Goal: Task Accomplishment & Management: Manage account settings

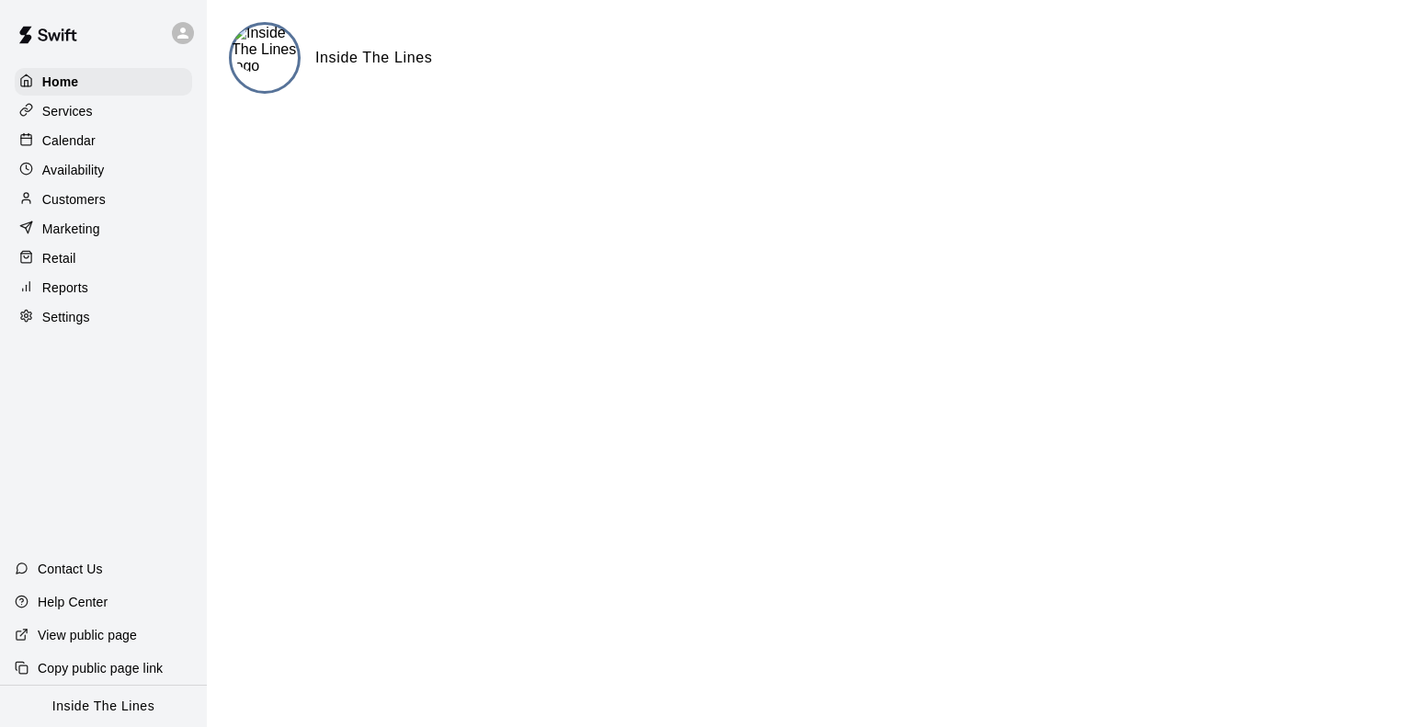
click at [125, 112] on div "Services" at bounding box center [103, 111] width 177 height 28
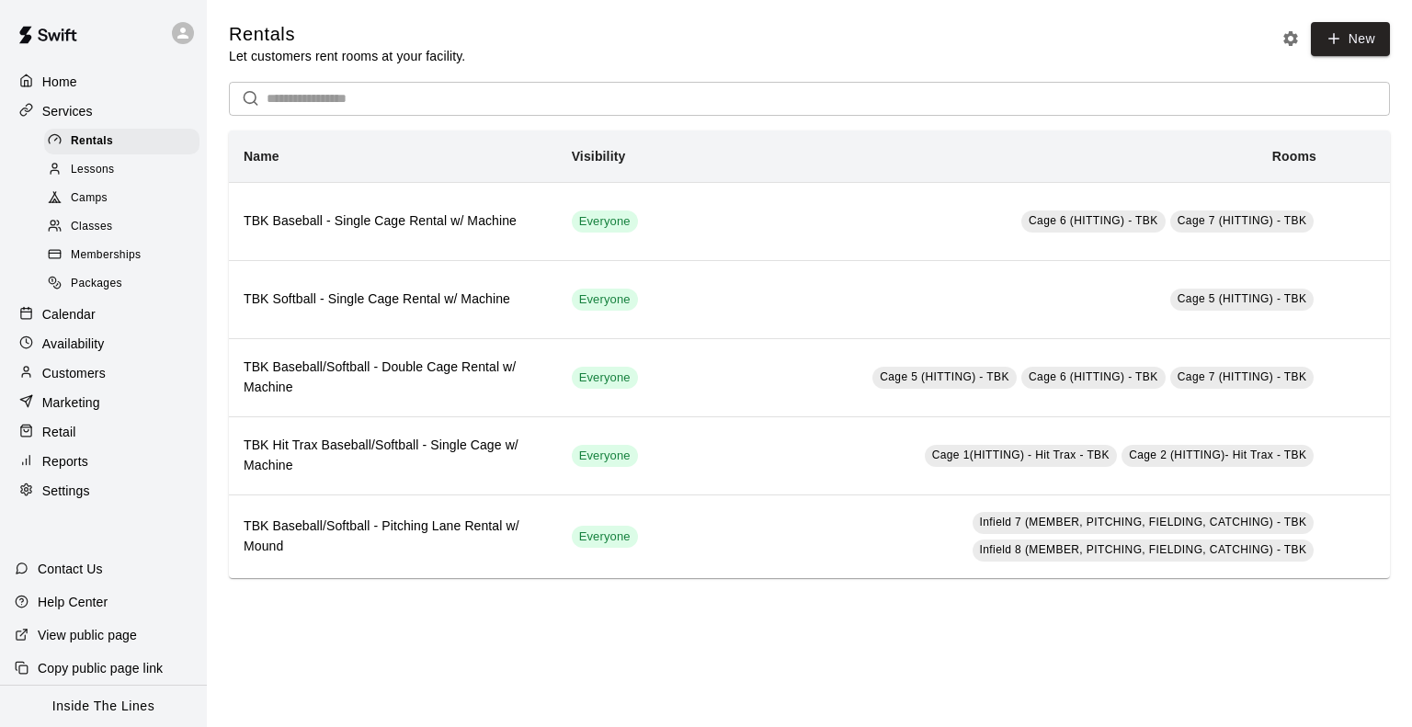
click at [136, 177] on div "Lessons" at bounding box center [121, 170] width 155 height 26
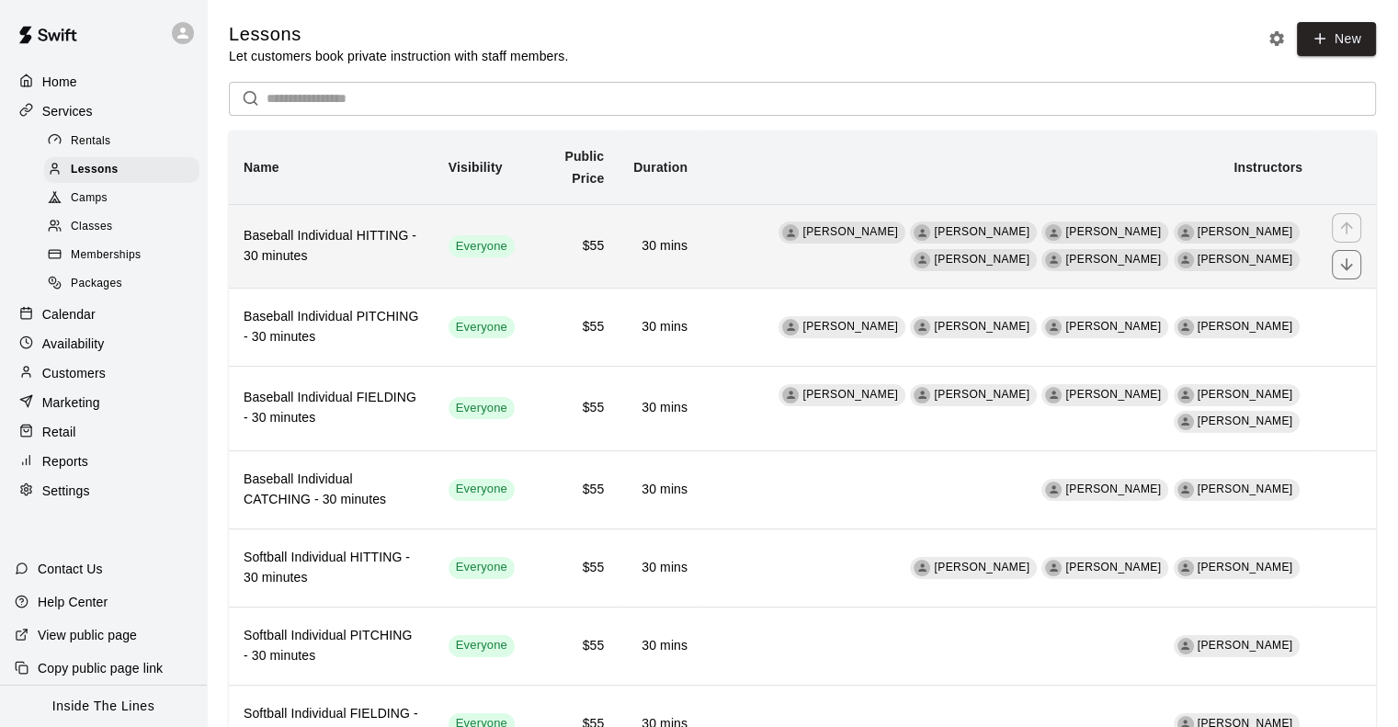
click at [370, 255] on h6 "Baseball Individual HITTING - 30 minutes" at bounding box center [332, 246] width 176 height 40
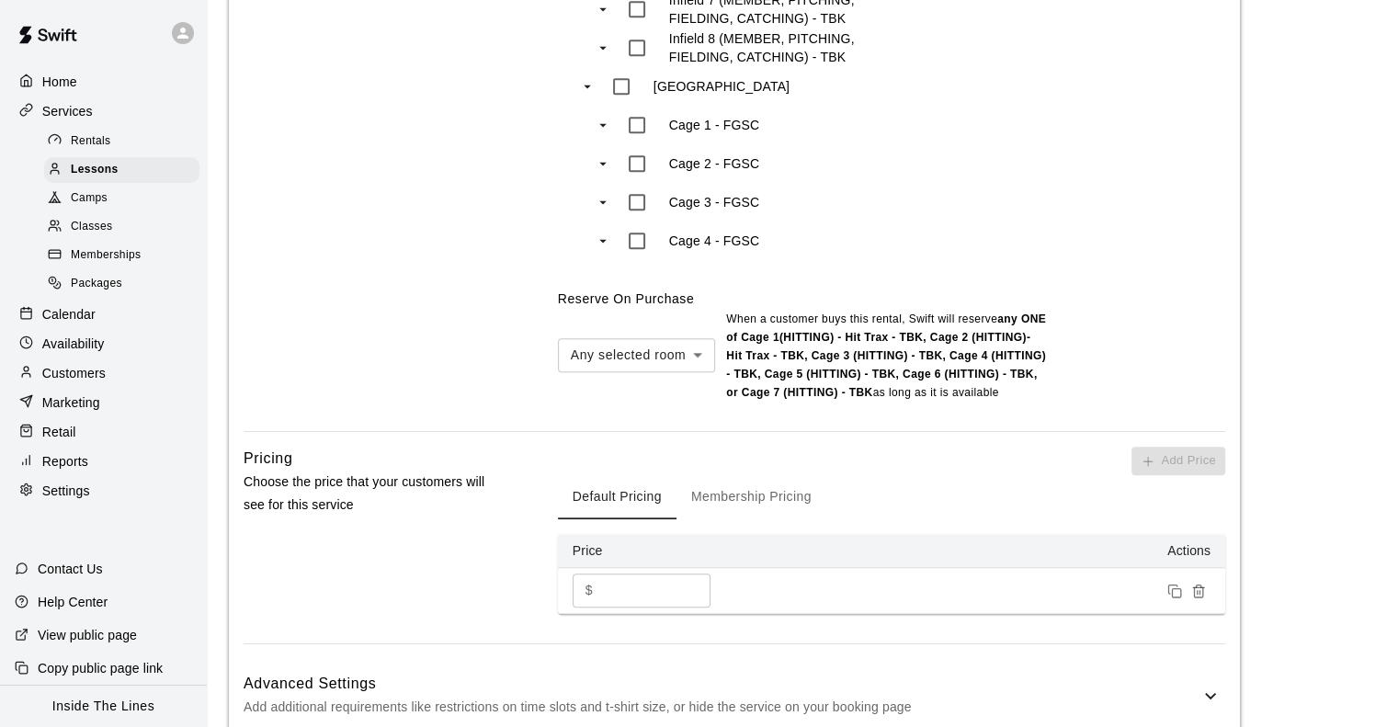
scroll to position [1655, 0]
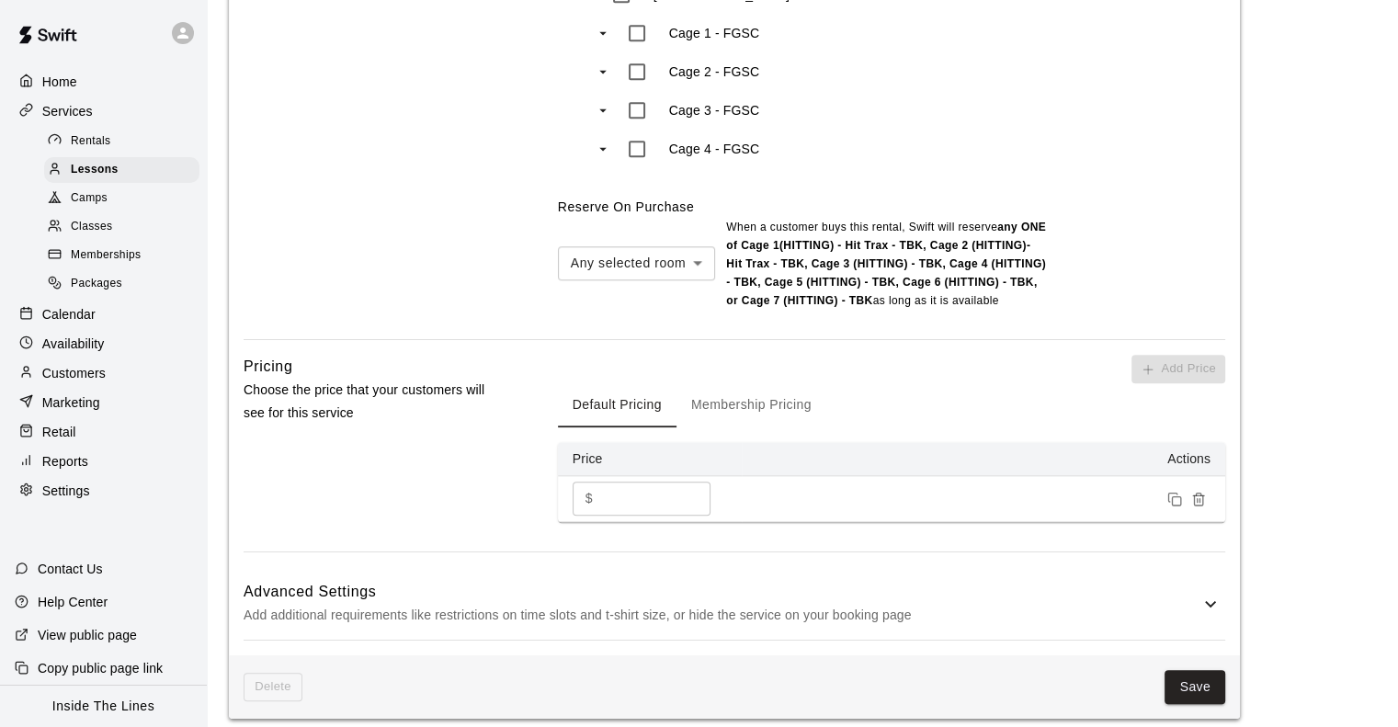
click at [713, 388] on button "Membership Pricing" at bounding box center [752, 405] width 150 height 44
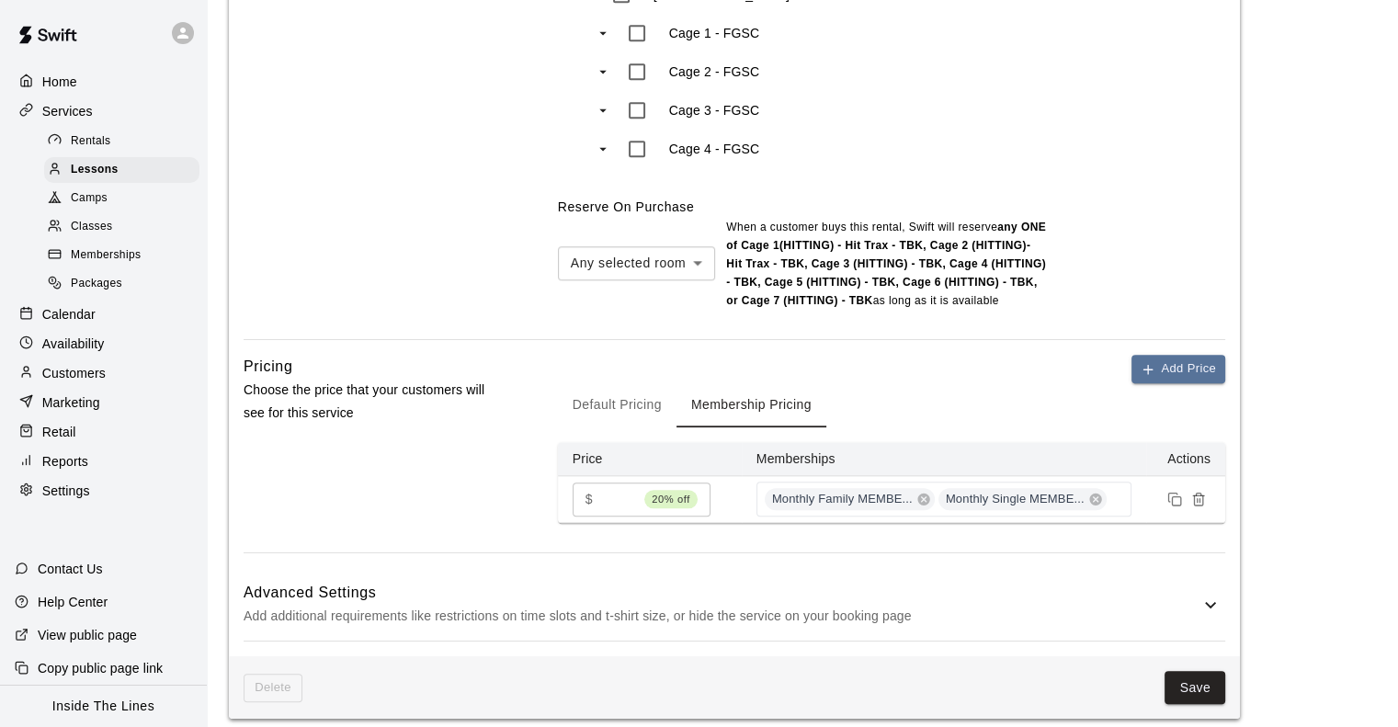
click at [629, 400] on button "Default Pricing" at bounding box center [617, 405] width 119 height 44
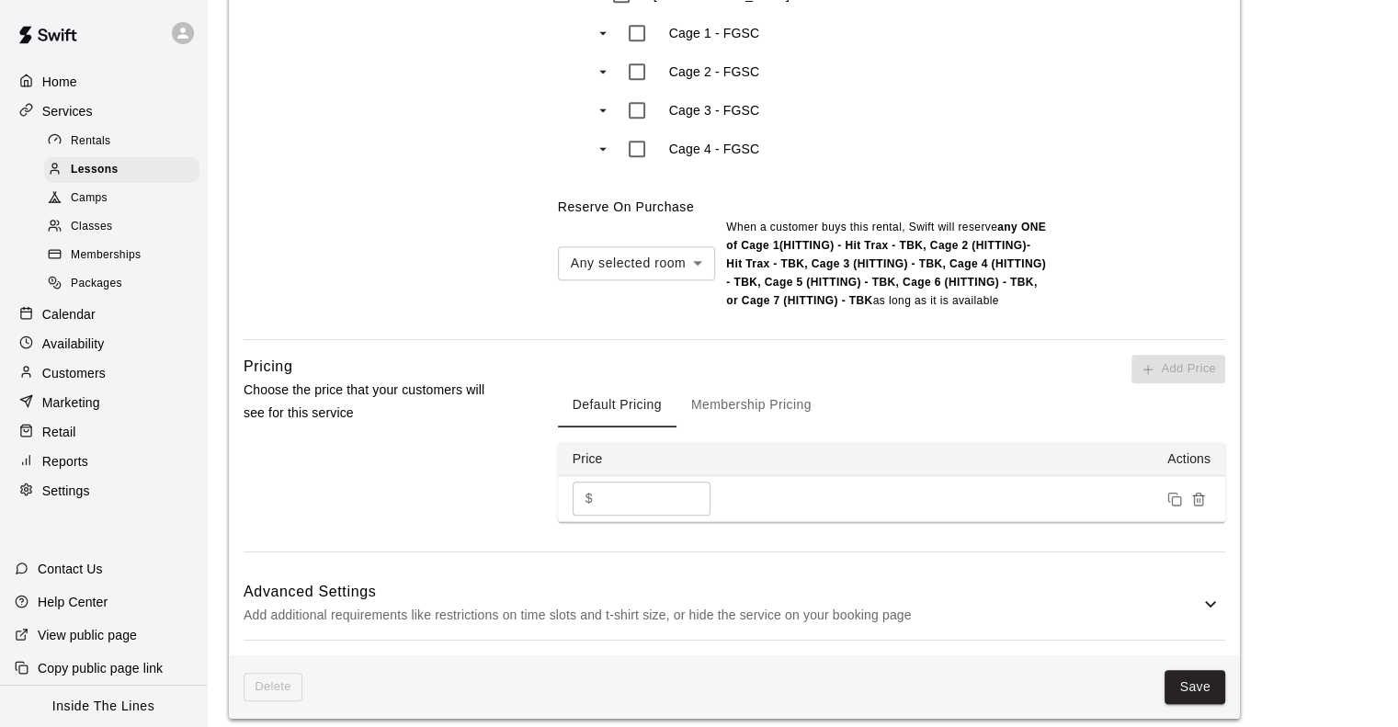
click at [844, 581] on h6 "Advanced Settings" at bounding box center [722, 592] width 956 height 24
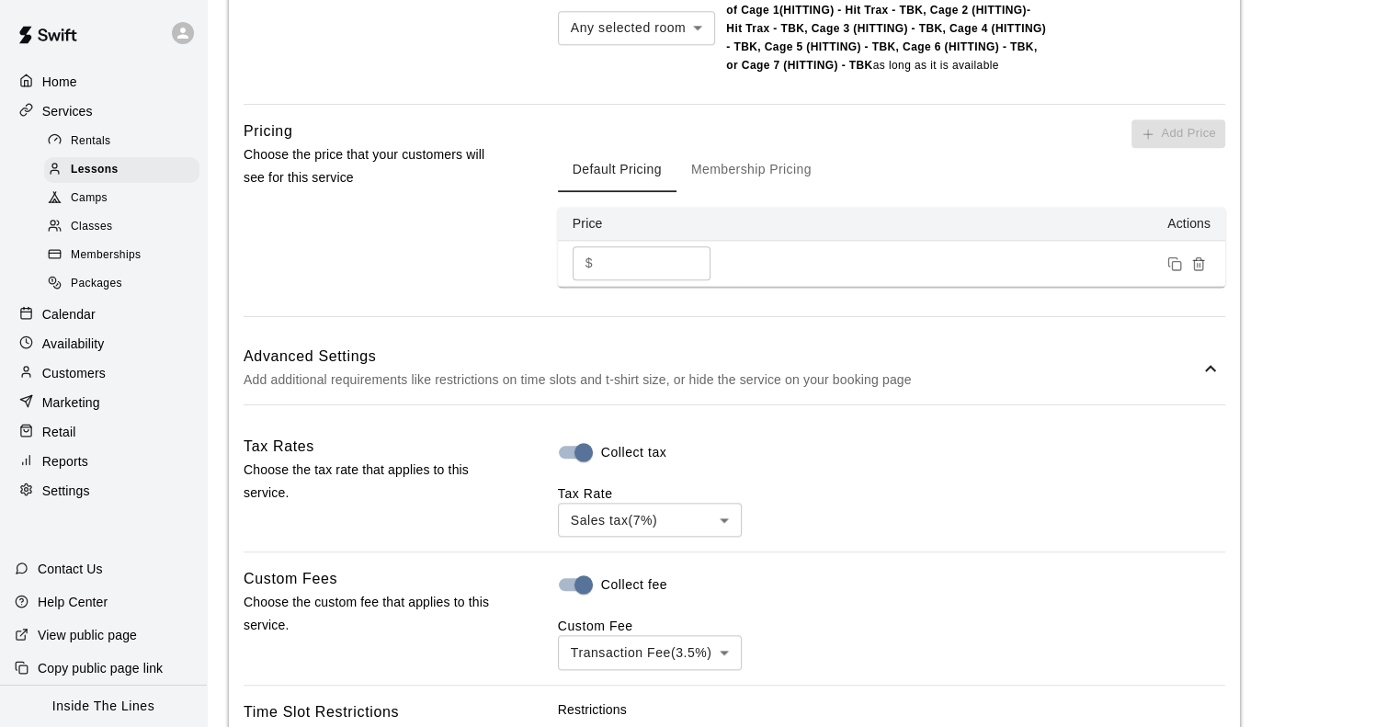
scroll to position [1931, 0]
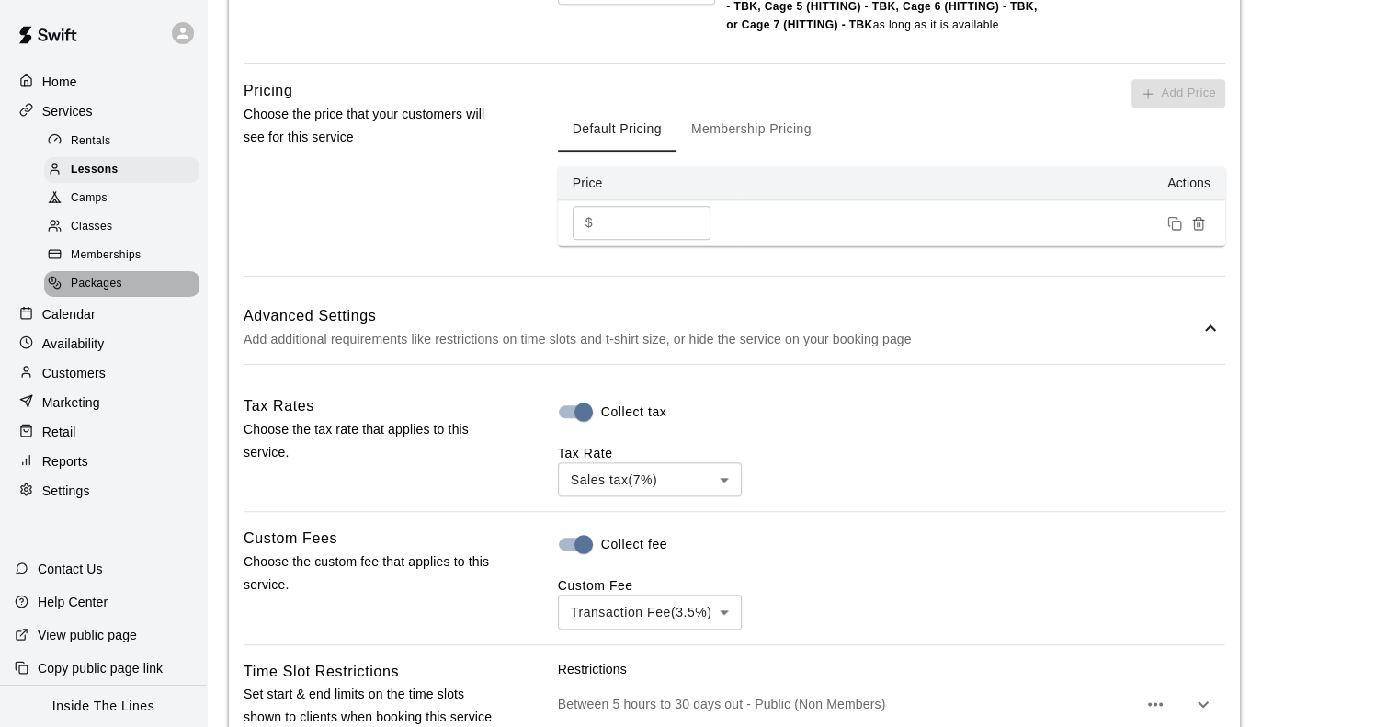
click at [79, 287] on span "Packages" at bounding box center [96, 284] width 51 height 18
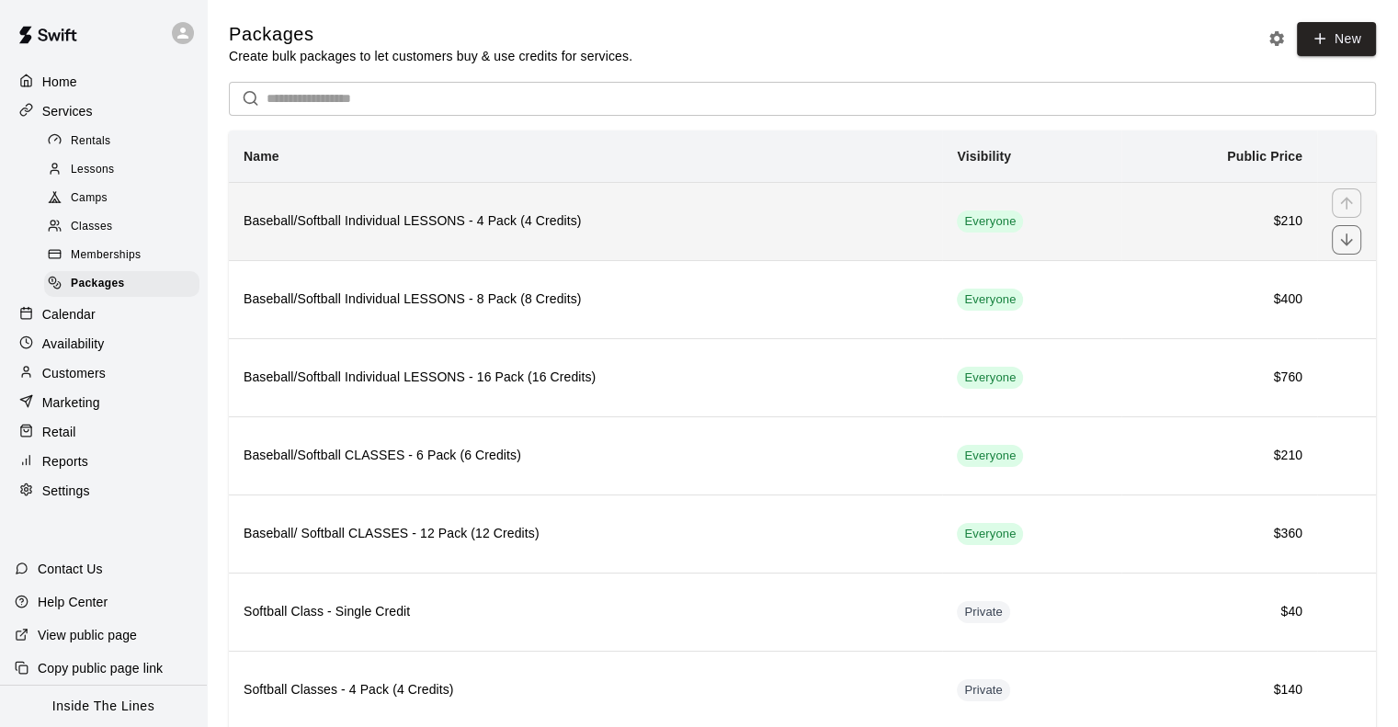
click at [511, 223] on h6 "Baseball/Softball Individual LESSONS - 4 Pack (4 Credits)" at bounding box center [586, 221] width 684 height 20
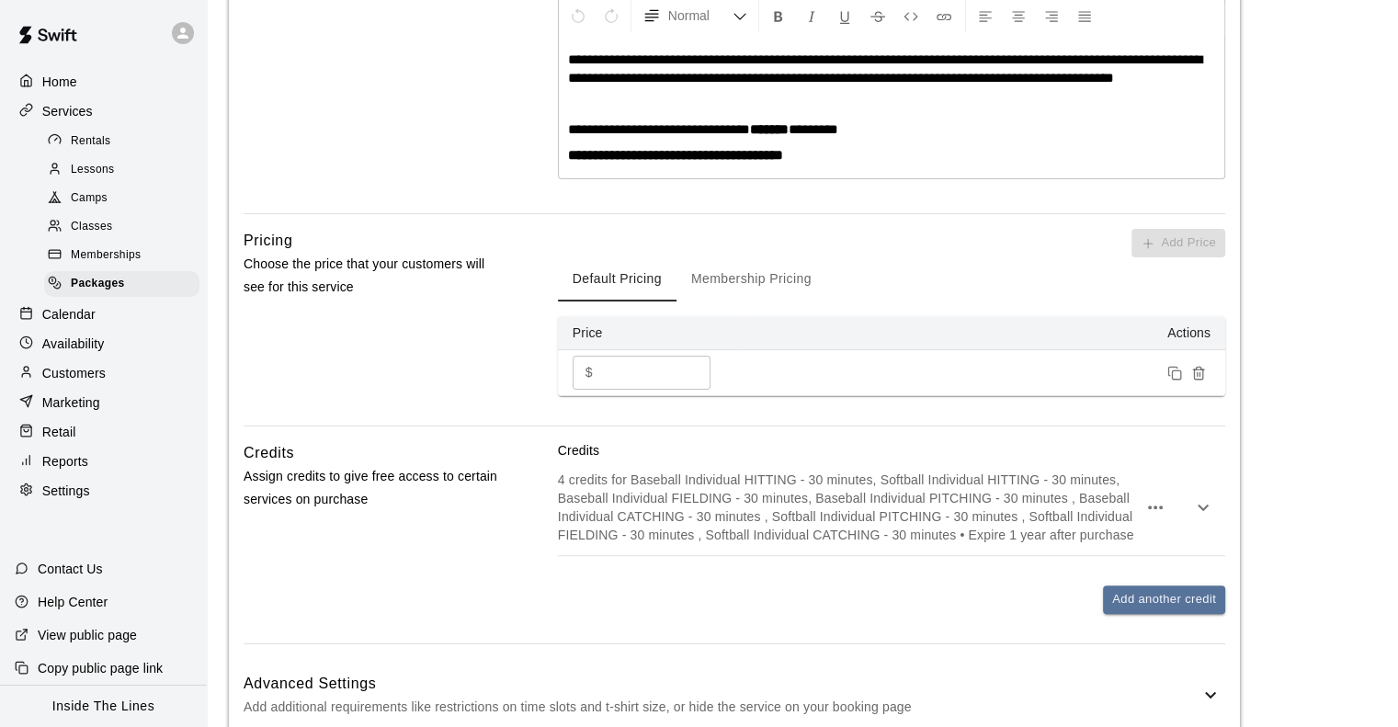
scroll to position [552, 0]
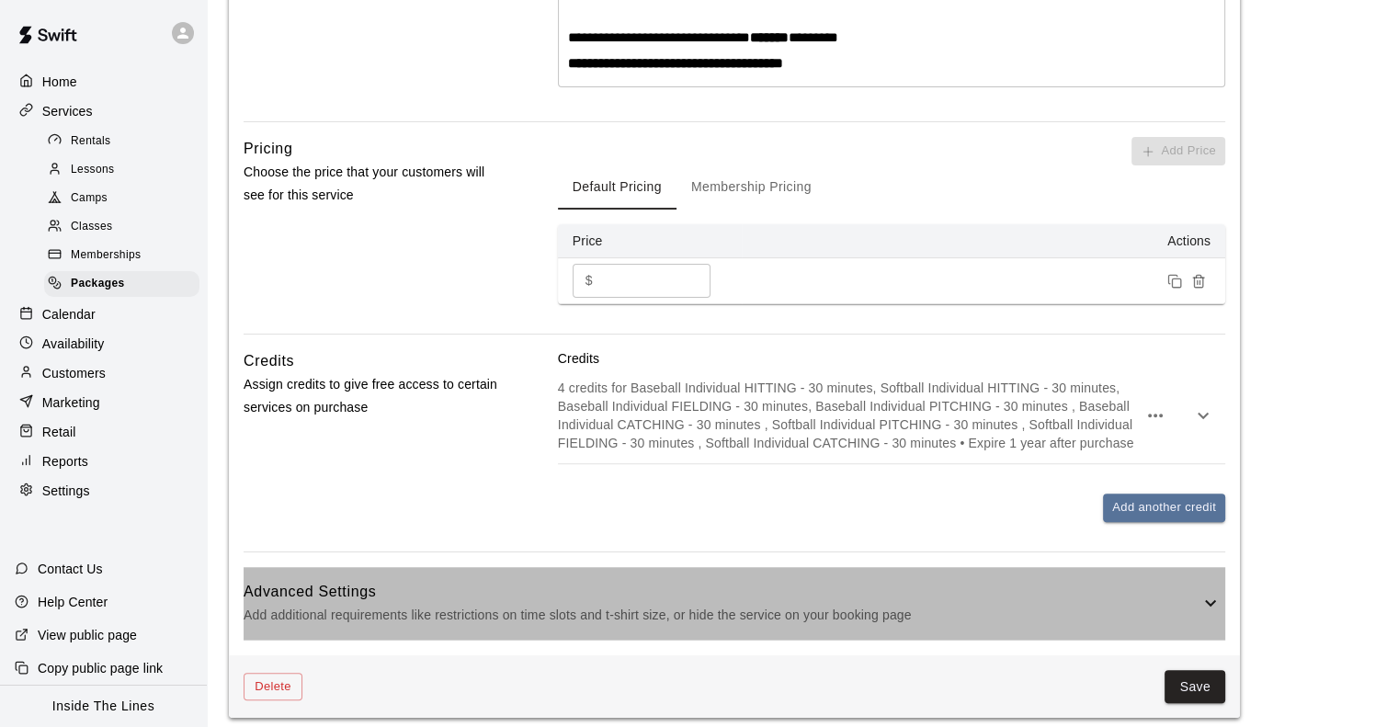
click at [853, 589] on h6 "Advanced Settings" at bounding box center [722, 592] width 956 height 24
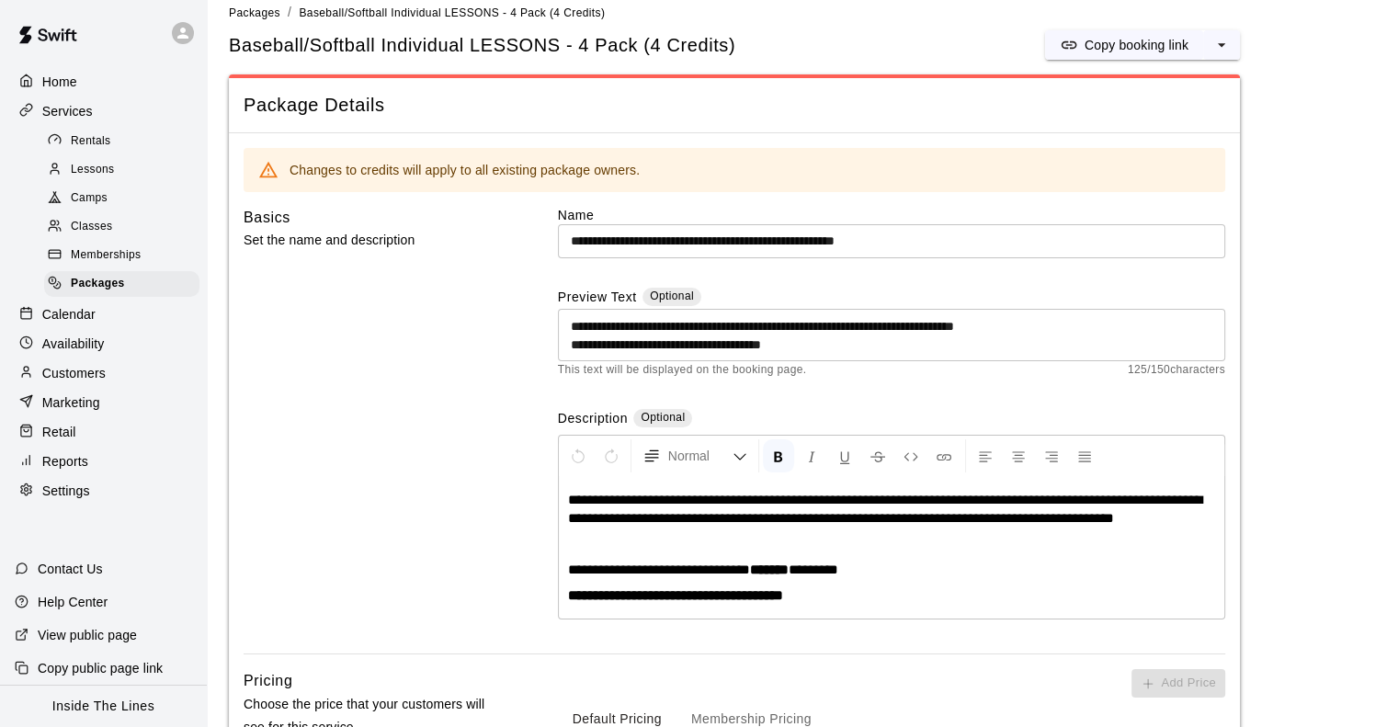
scroll to position [0, 0]
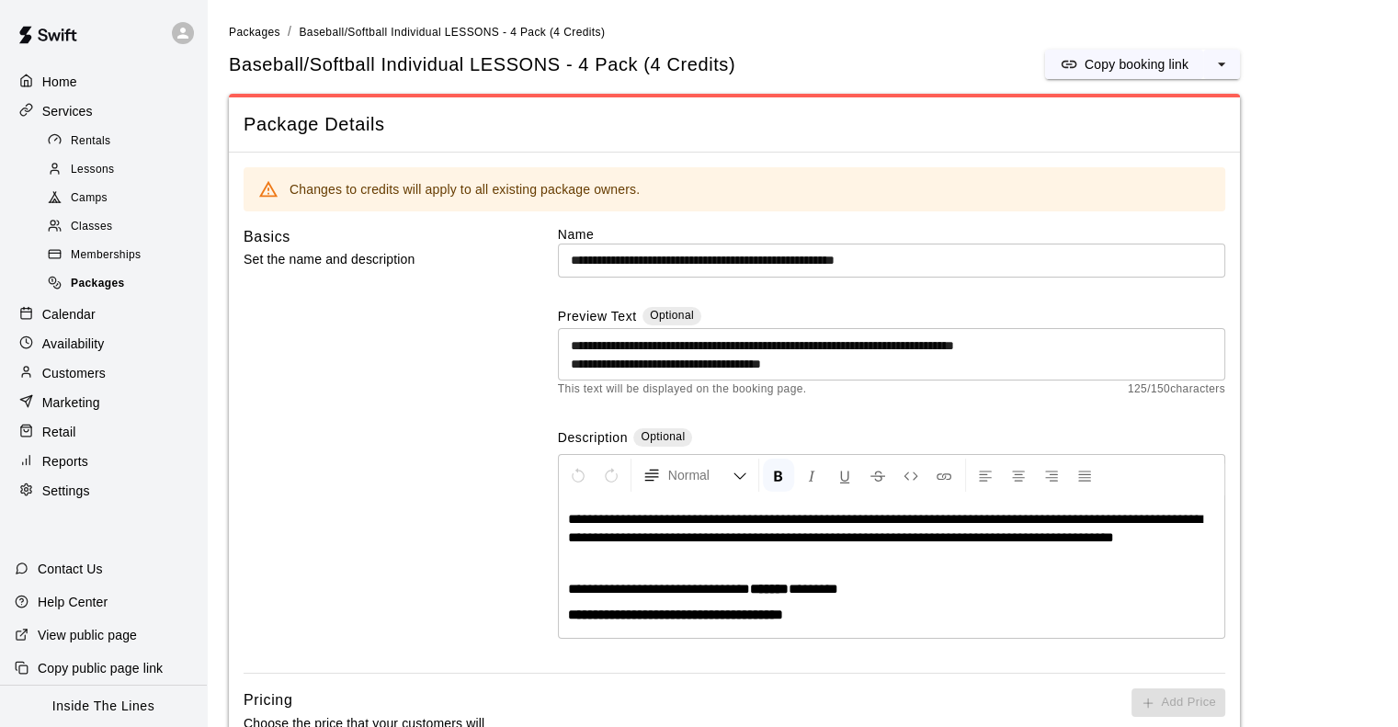
click at [86, 293] on span "Packages" at bounding box center [98, 284] width 54 height 18
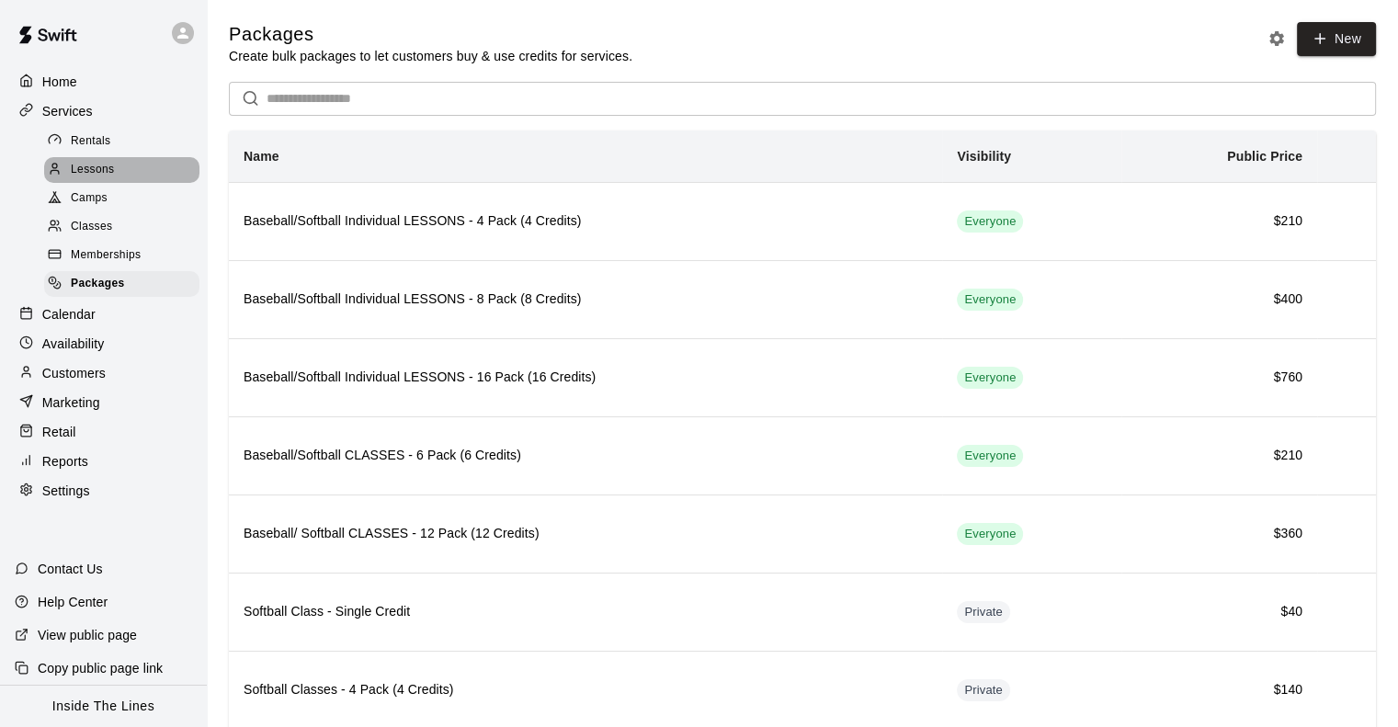
click at [144, 181] on div "Lessons" at bounding box center [121, 170] width 155 height 26
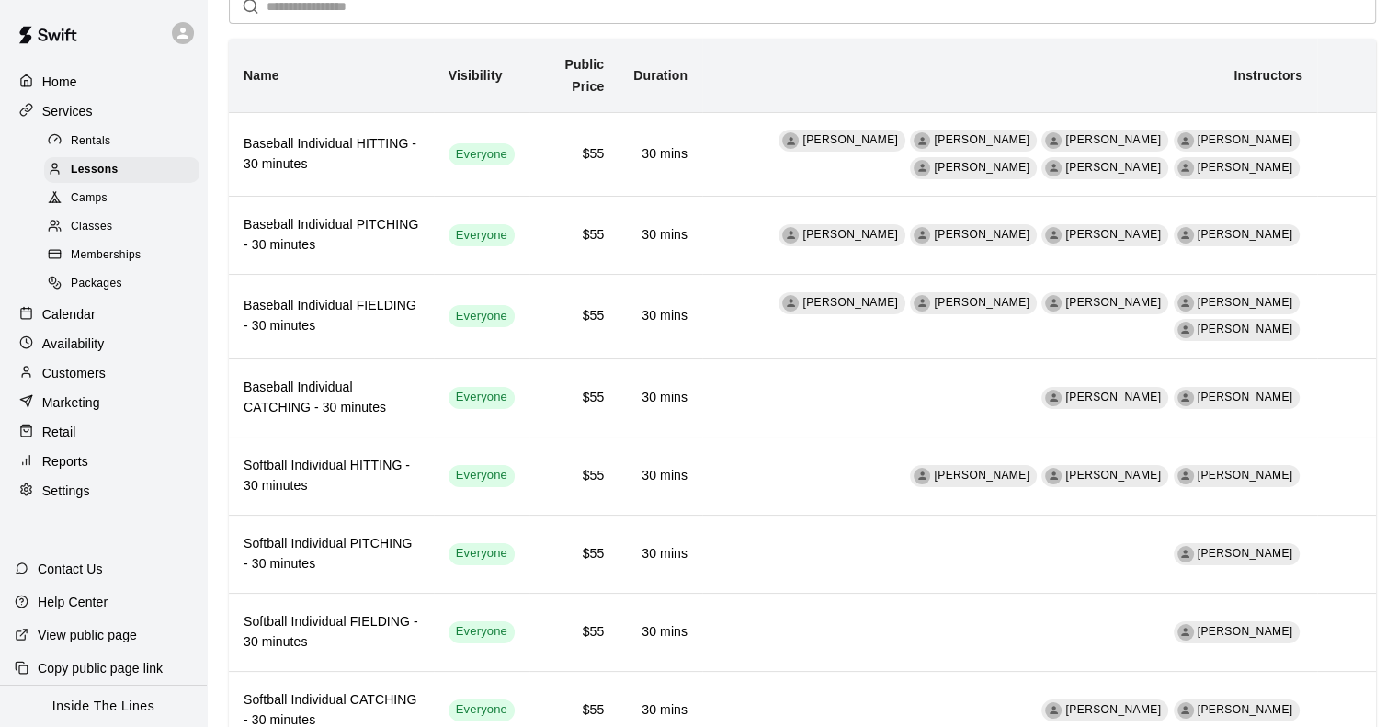
scroll to position [155, 0]
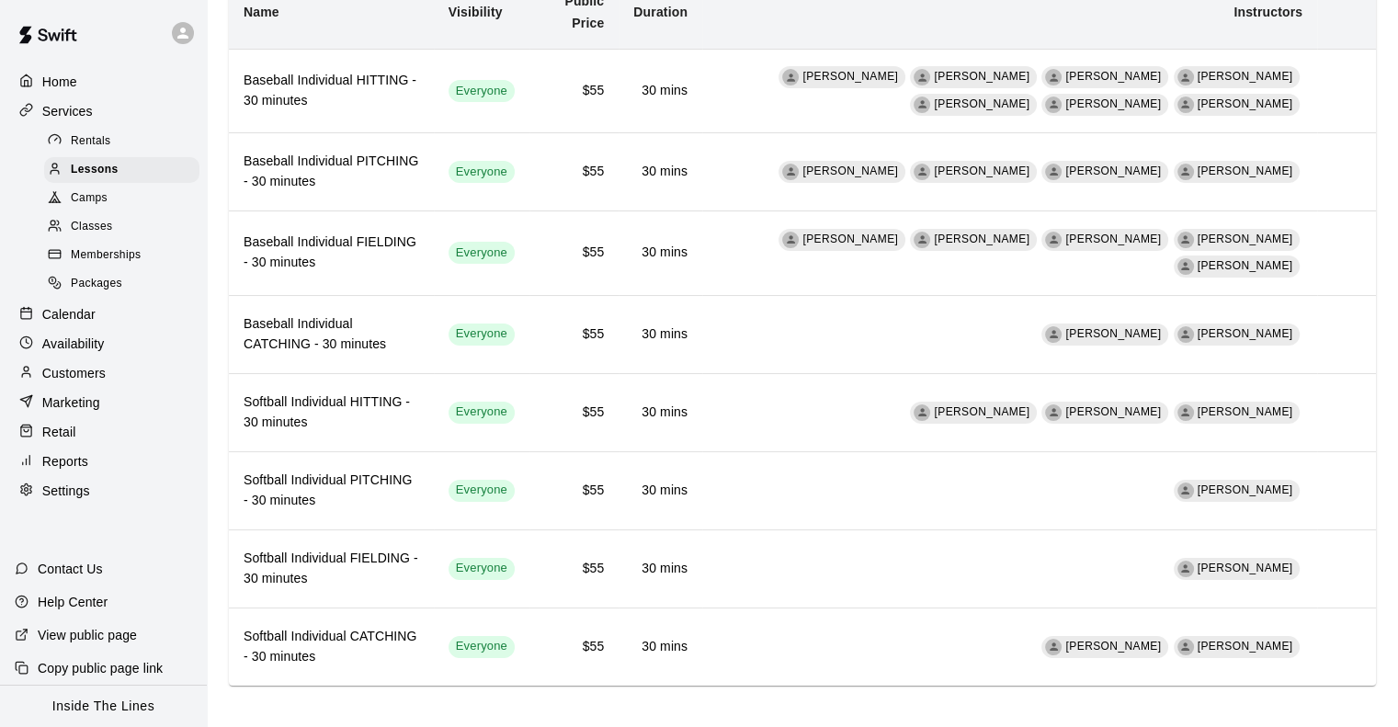
click at [85, 500] on p "Settings" at bounding box center [66, 491] width 48 height 18
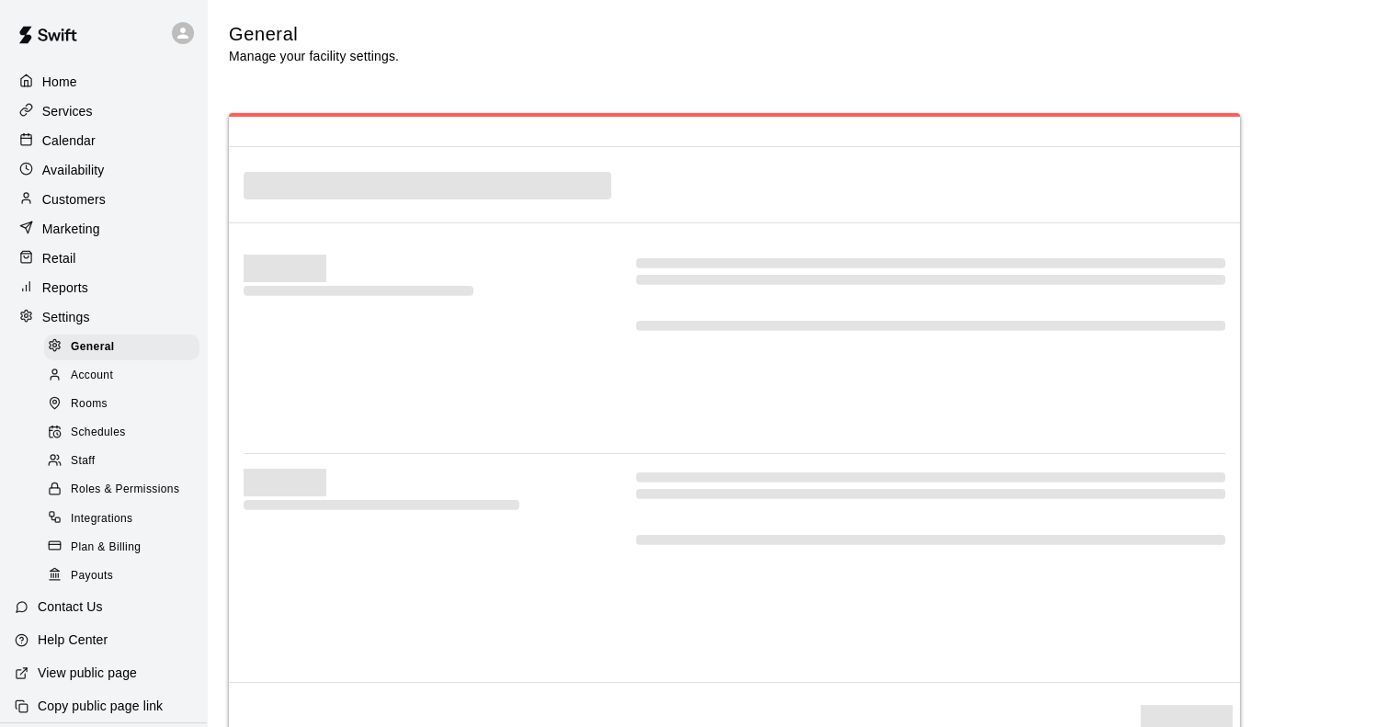
select select "**"
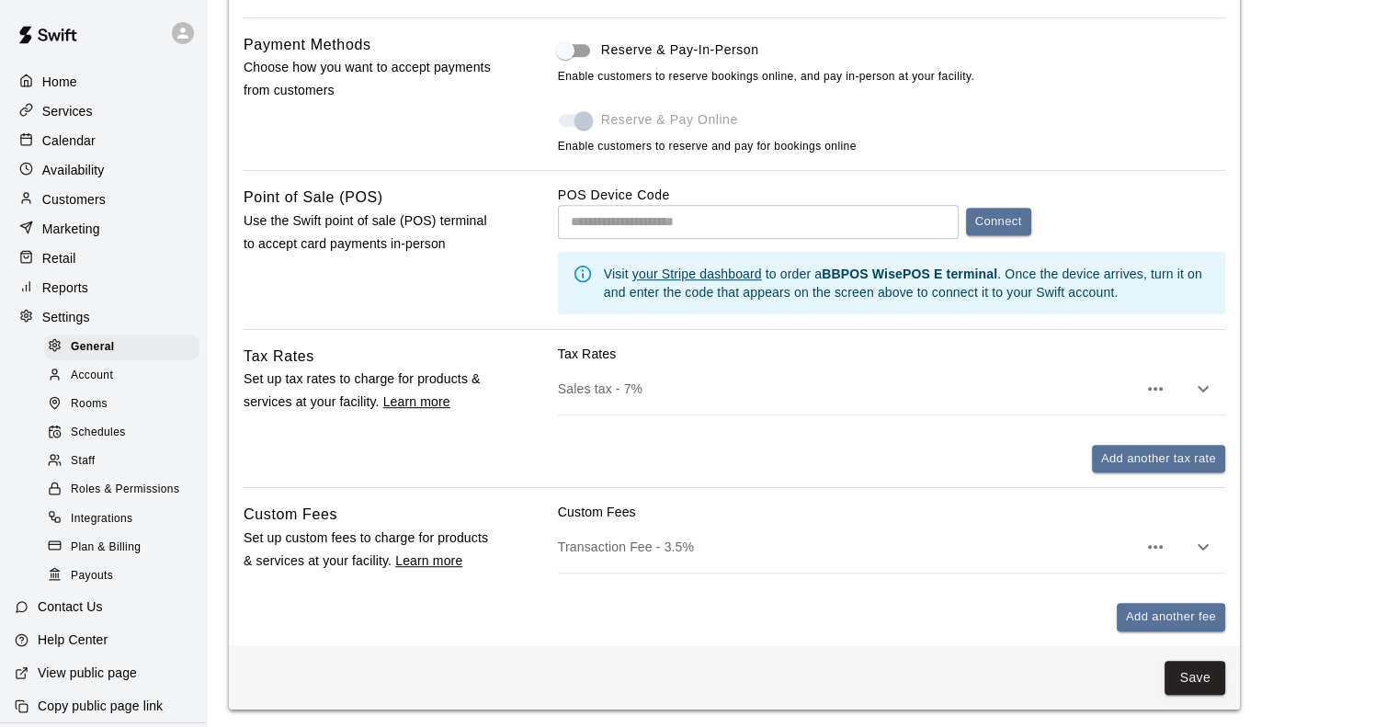
scroll to position [1011, 0]
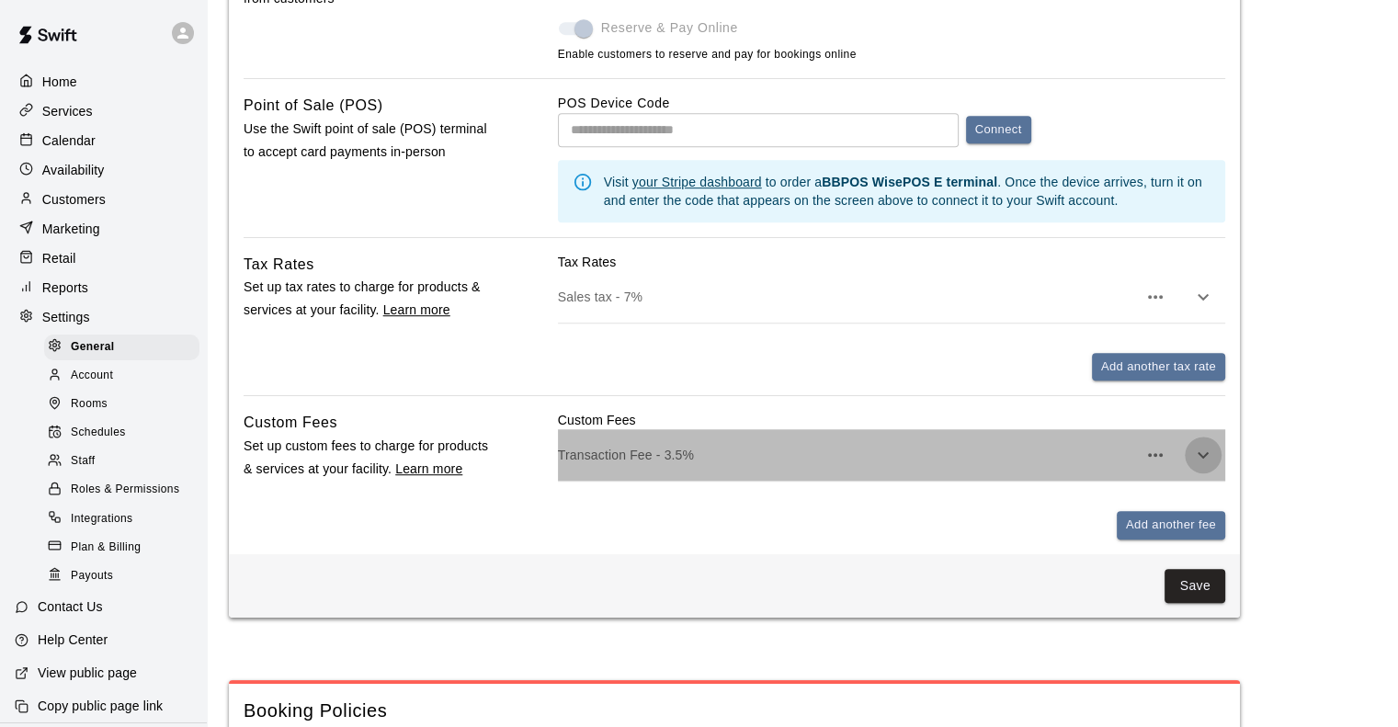
click at [1195, 466] on icon "button" at bounding box center [1203, 455] width 22 height 22
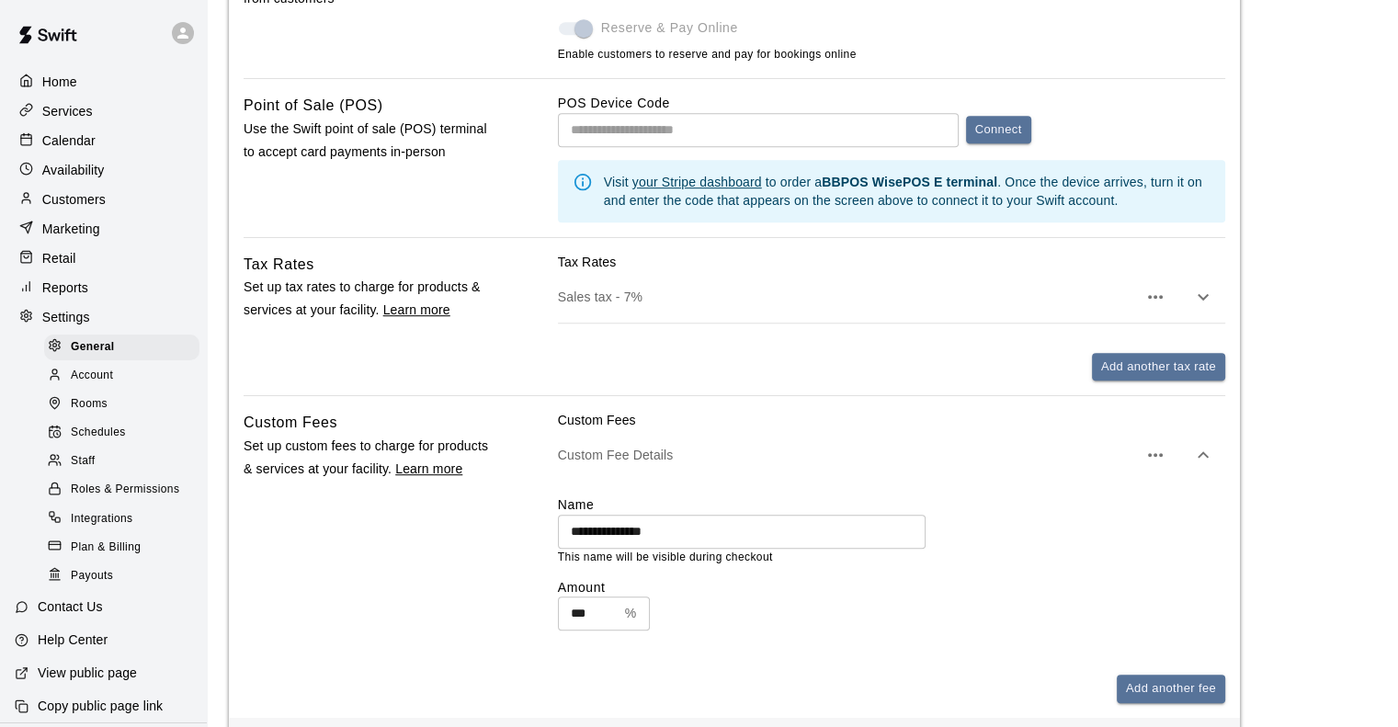
click at [602, 619] on input "***" at bounding box center [588, 614] width 60 height 34
click at [603, 620] on input "***" at bounding box center [588, 614] width 60 height 34
type input "**"
click at [707, 626] on div "** % ​" at bounding box center [891, 614] width 667 height 34
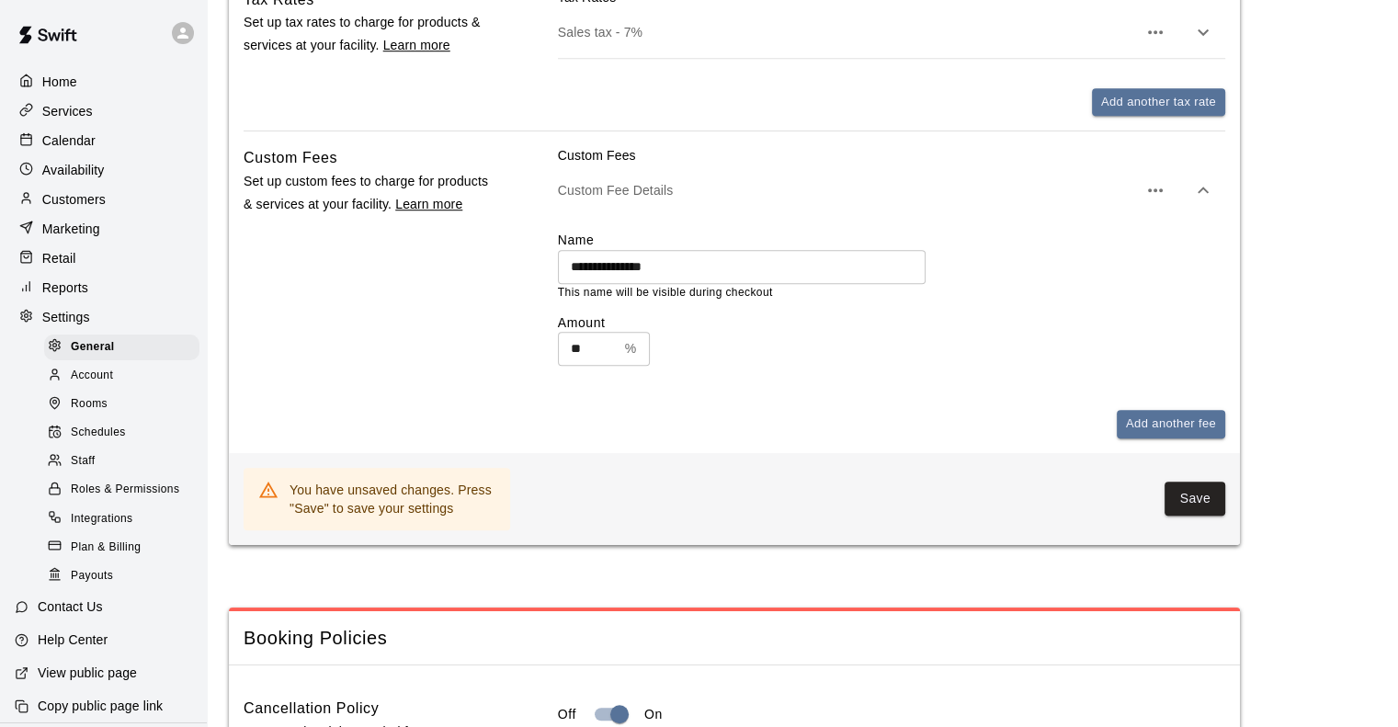
scroll to position [1287, 0]
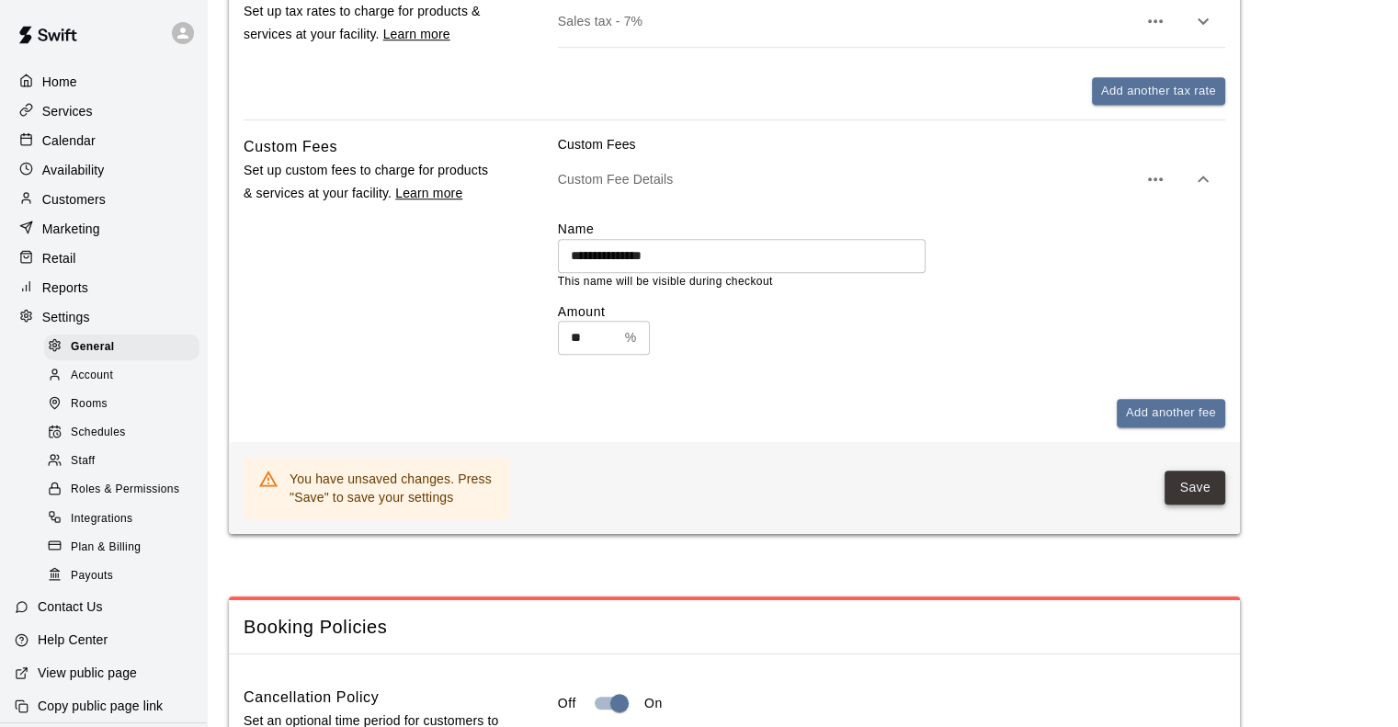
click at [1186, 490] on button "Save" at bounding box center [1195, 488] width 61 height 34
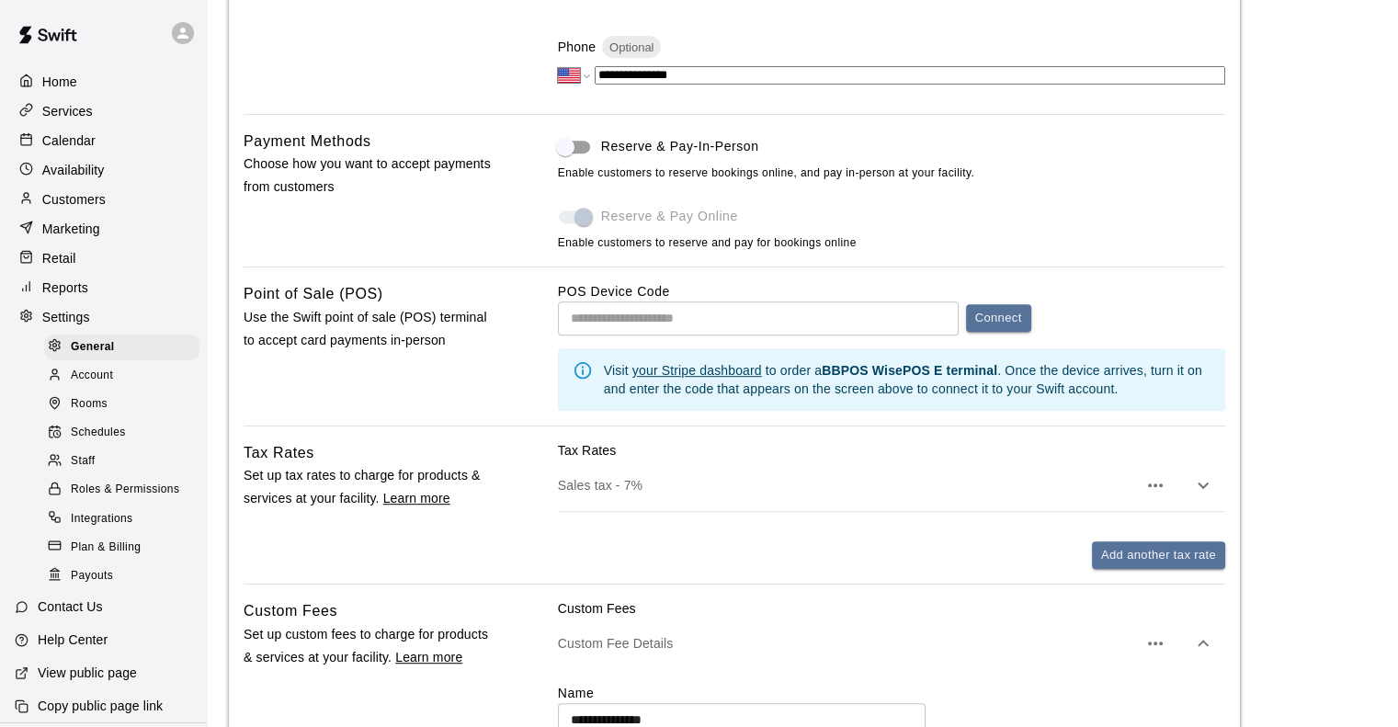
scroll to position [827, 0]
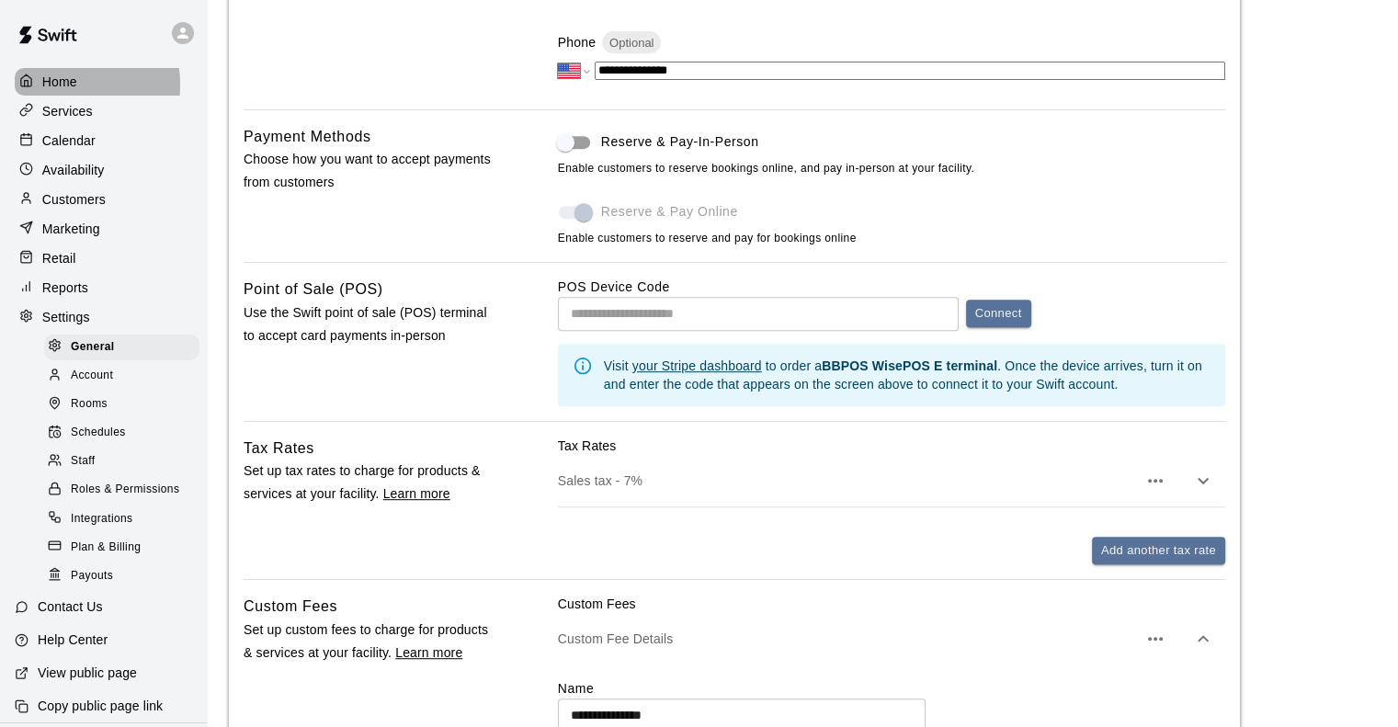
click at [56, 85] on p "Home" at bounding box center [59, 82] width 35 height 18
